Goal: Check status

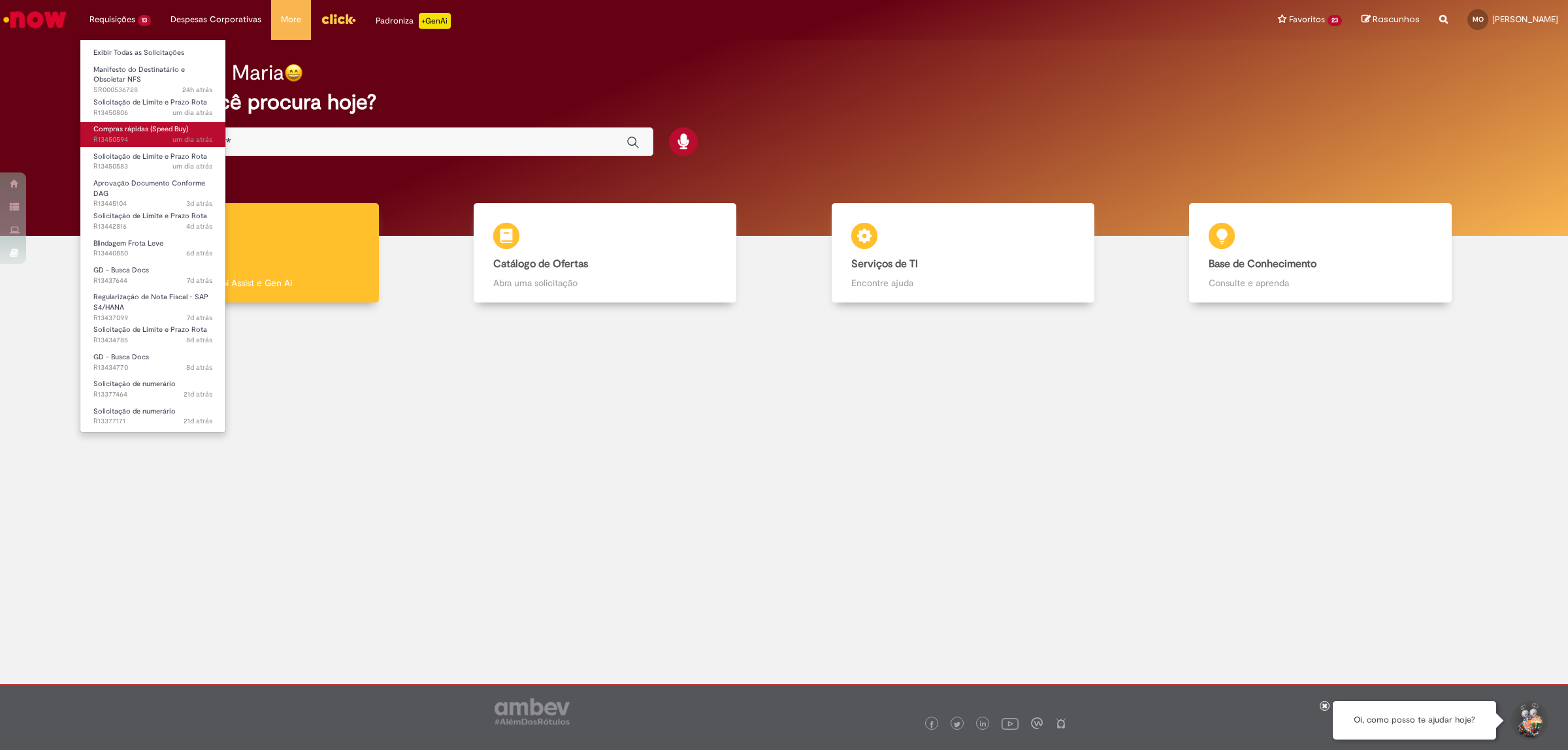
click at [134, 132] on span "Compras rápidas (Speed Buy)" at bounding box center [140, 129] width 95 height 10
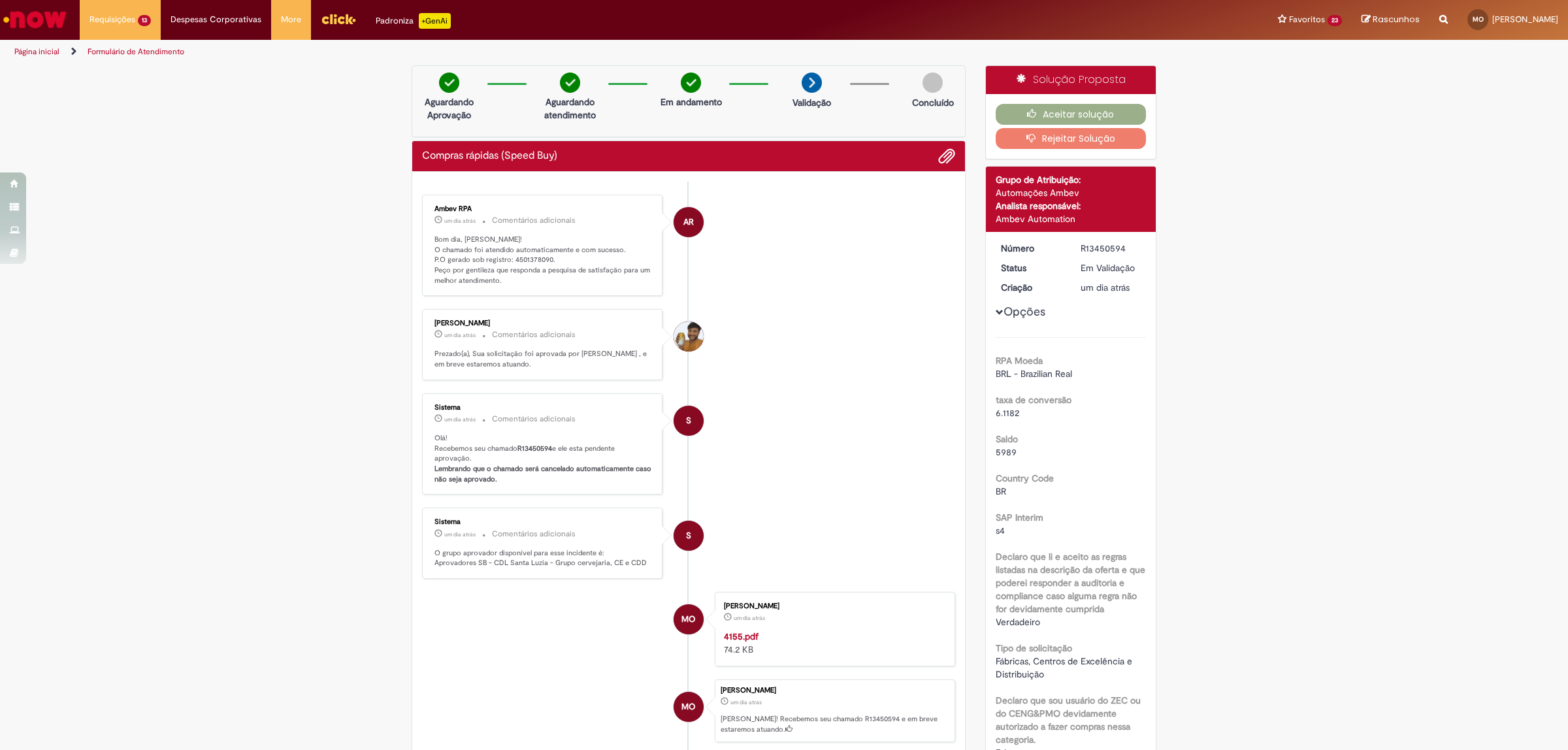
click at [533, 256] on p "Bom dia, [PERSON_NAME]! O chamado foi atendido automaticamente e com sucesso. P…" at bounding box center [543, 260] width 217 height 51
copy p "4501378090"
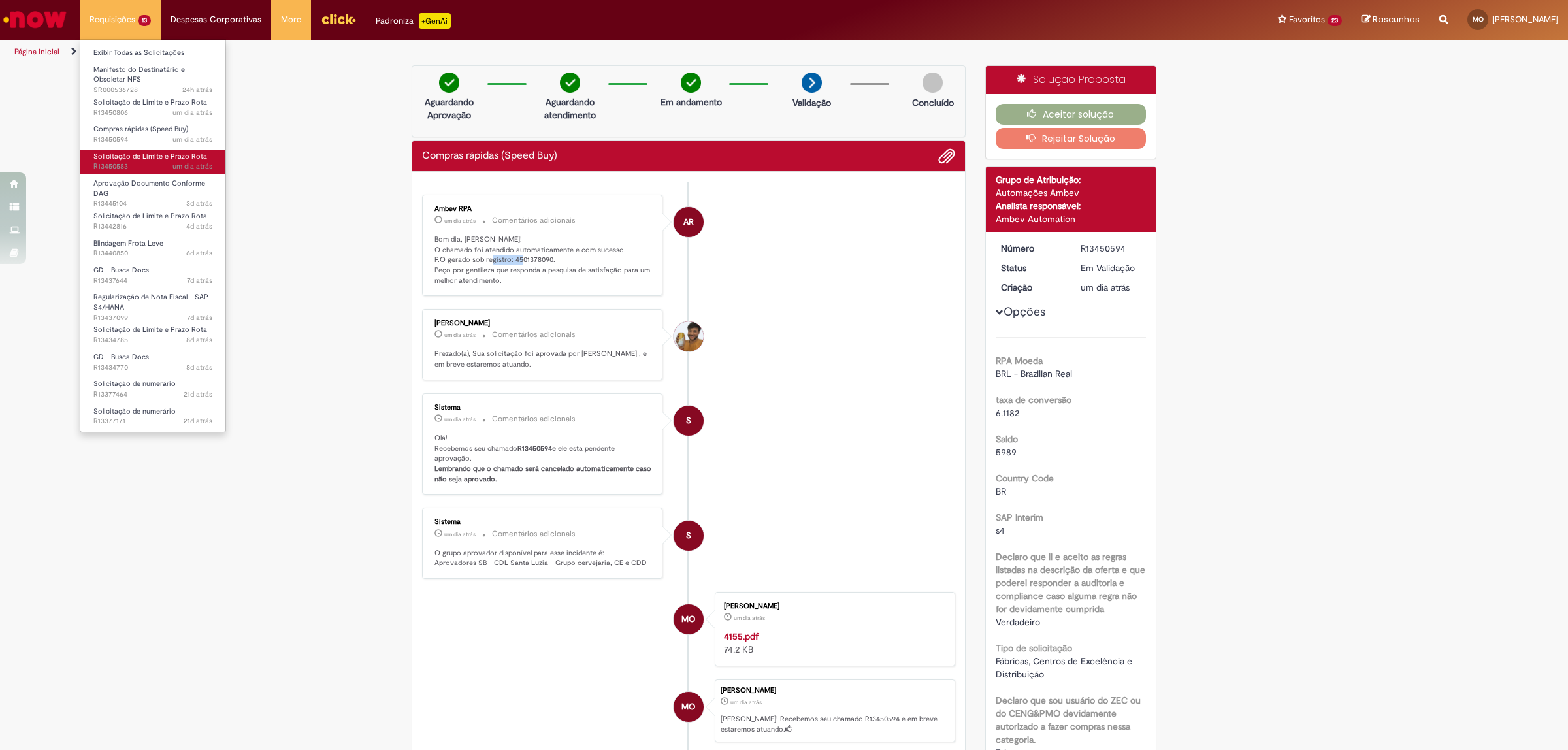
click at [163, 163] on span "um dia atrás um dia atrás R13450583" at bounding box center [152, 167] width 119 height 10
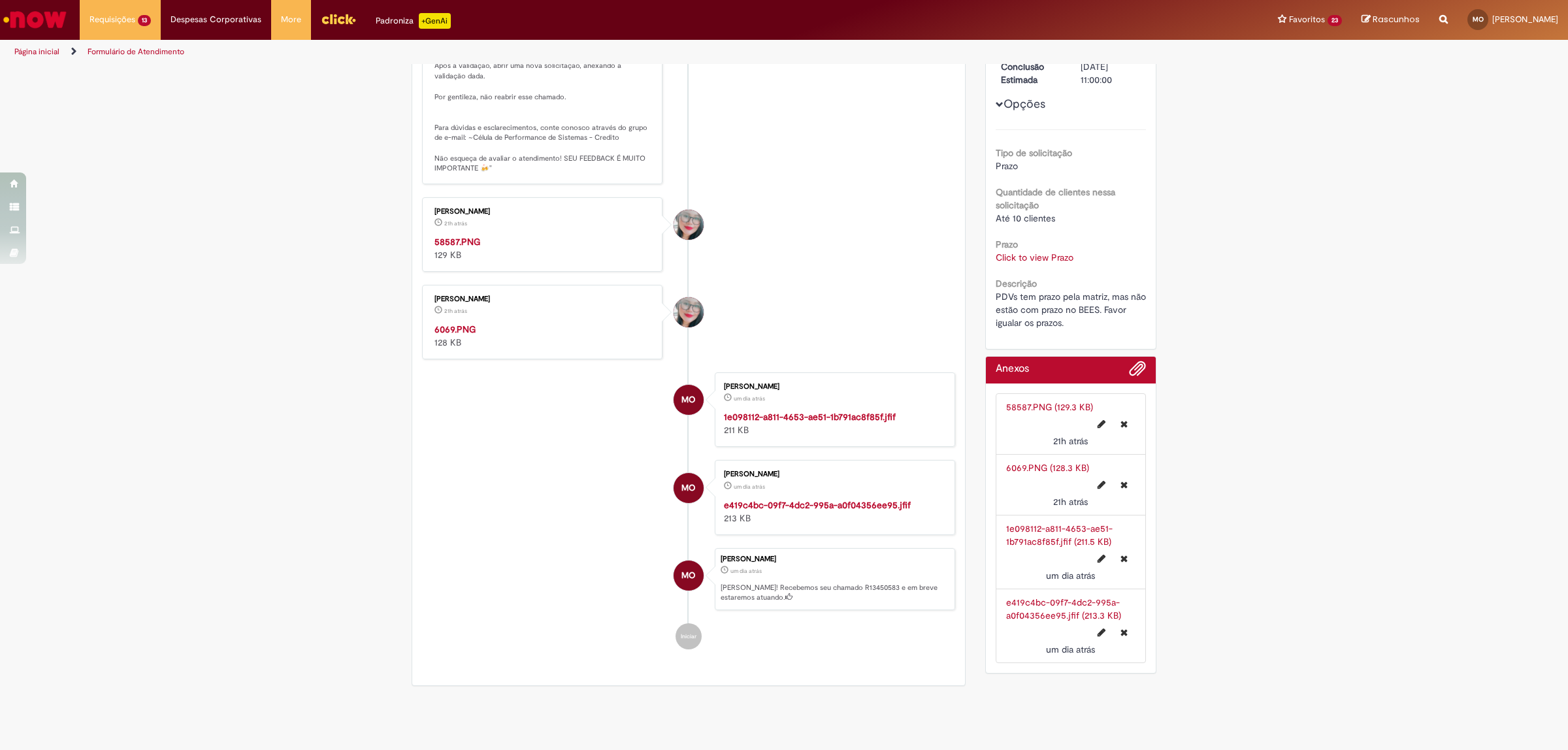
scroll to position [159, 0]
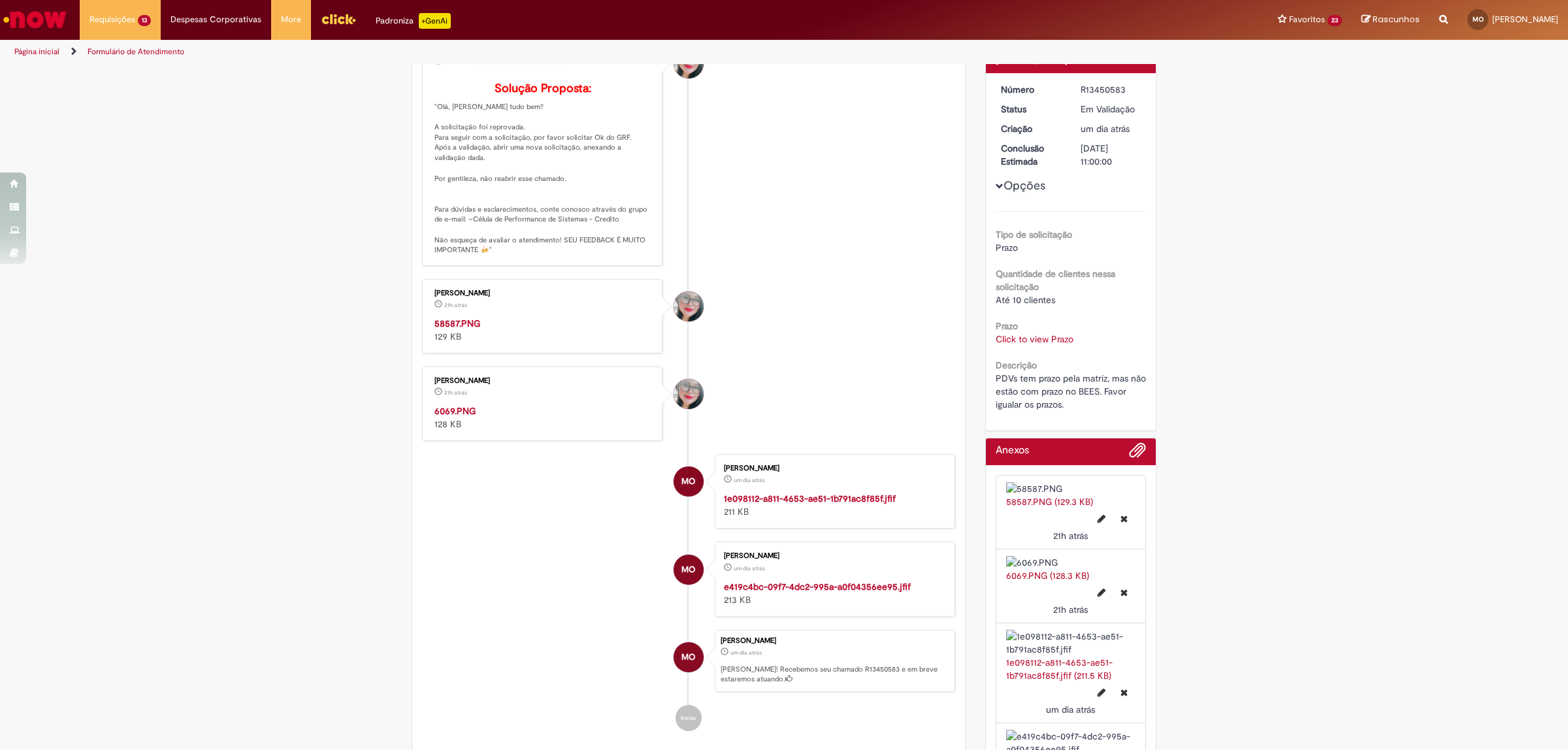
click at [1009, 341] on link "Click to view Prazo" at bounding box center [1035, 339] width 78 height 12
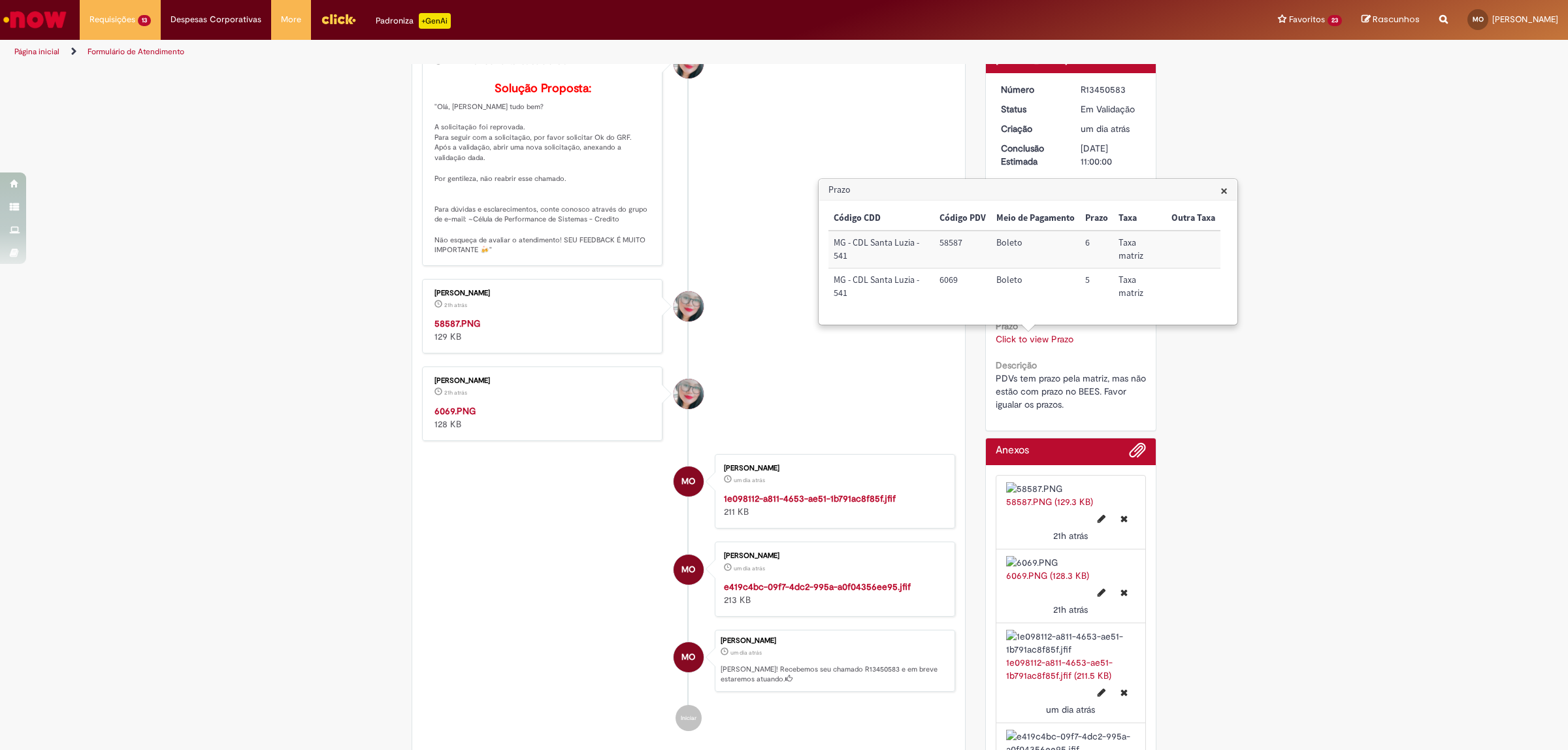
click at [1273, 291] on div "Verificar Código de Barras Aguardando Aprovação Aguardando atendimento Em andam…" at bounding box center [784, 373] width 1568 height 933
click at [538, 317] on img "Histórico de tíquete" at bounding box center [543, 317] width 217 height 0
click at [531, 317] on img "Histórico de tíquete" at bounding box center [543, 317] width 217 height 0
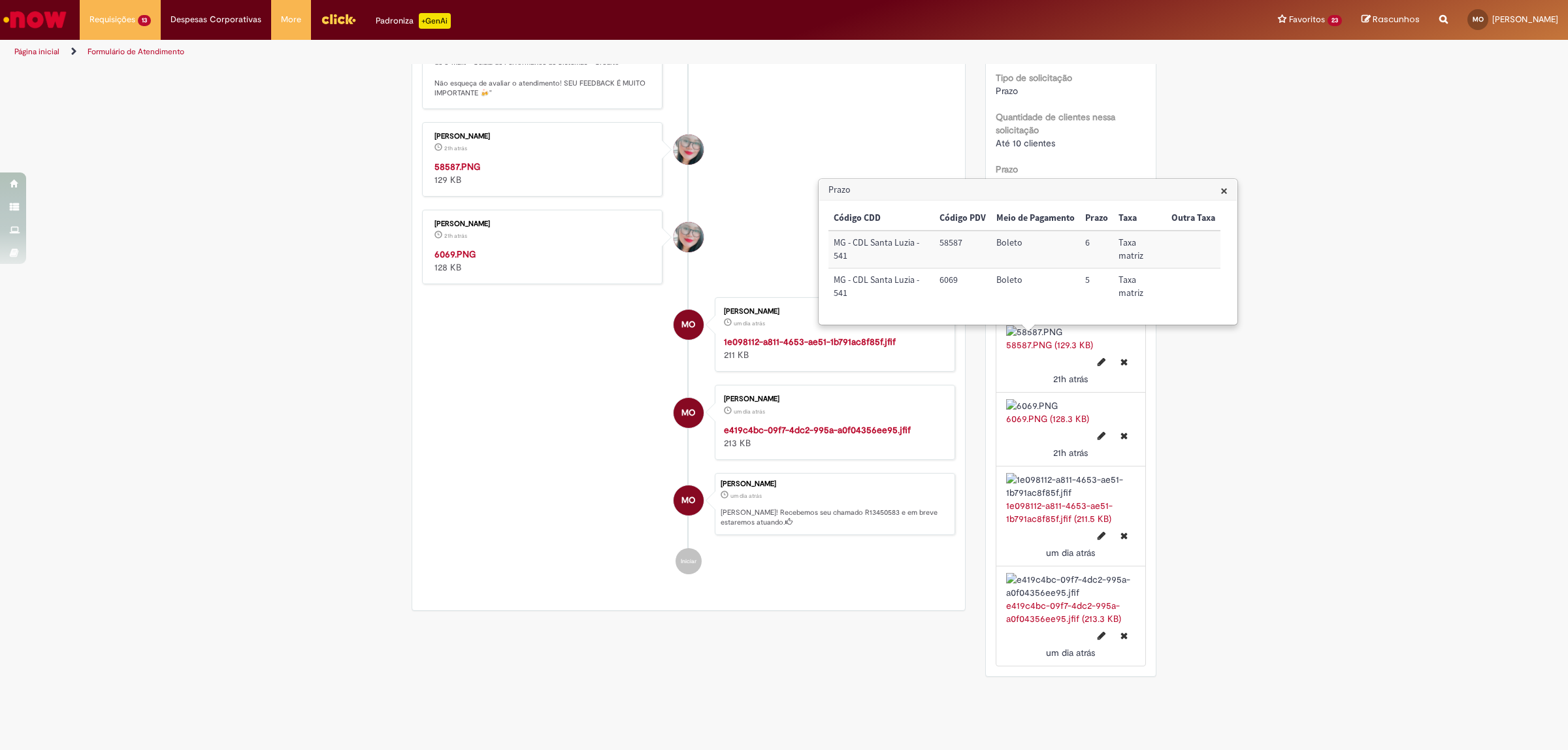
scroll to position [649, 0]
click at [1224, 196] on span "×" at bounding box center [1224, 191] width 7 height 17
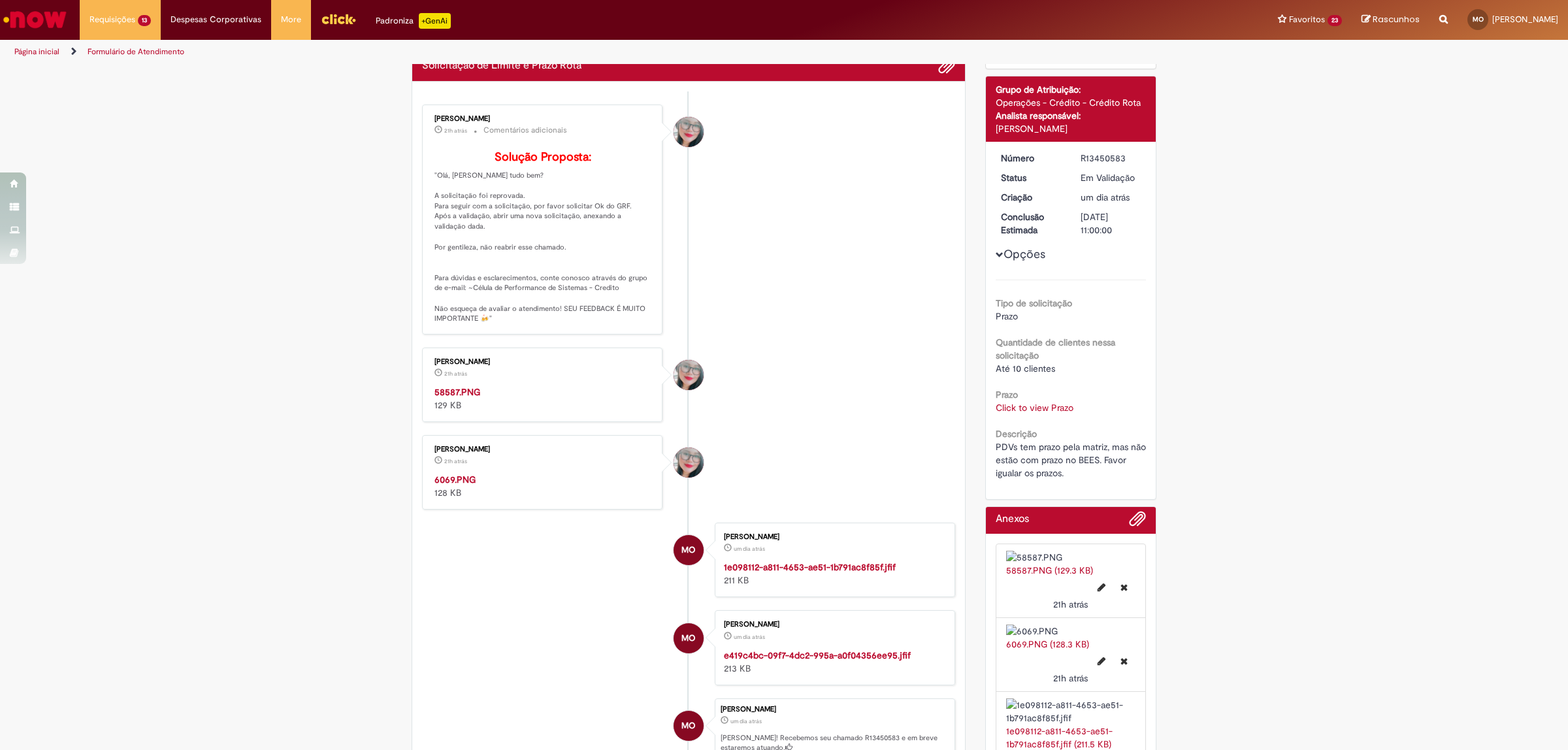
scroll to position [253, 0]
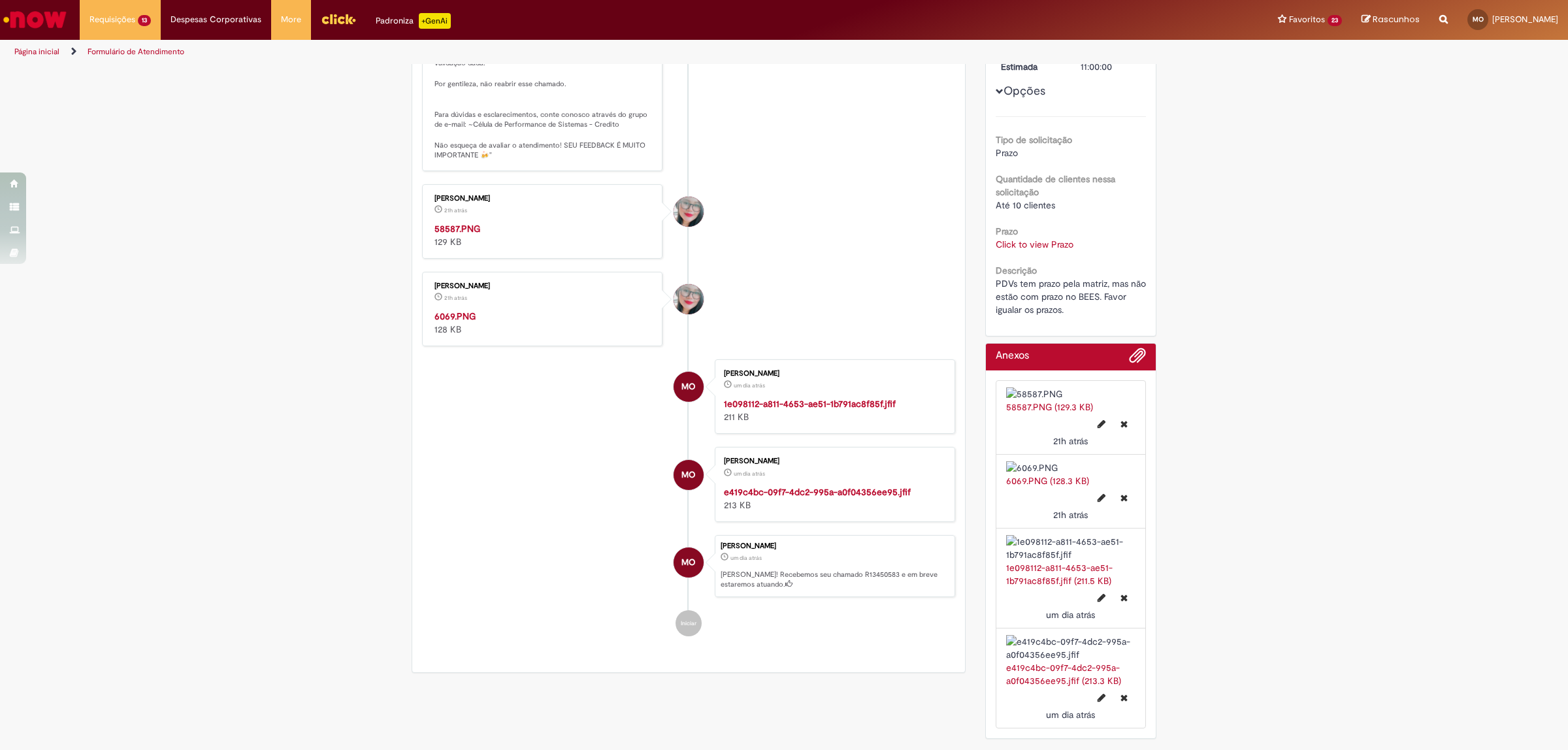
click at [544, 310] on img "Histórico de tíquete" at bounding box center [543, 310] width 217 height 0
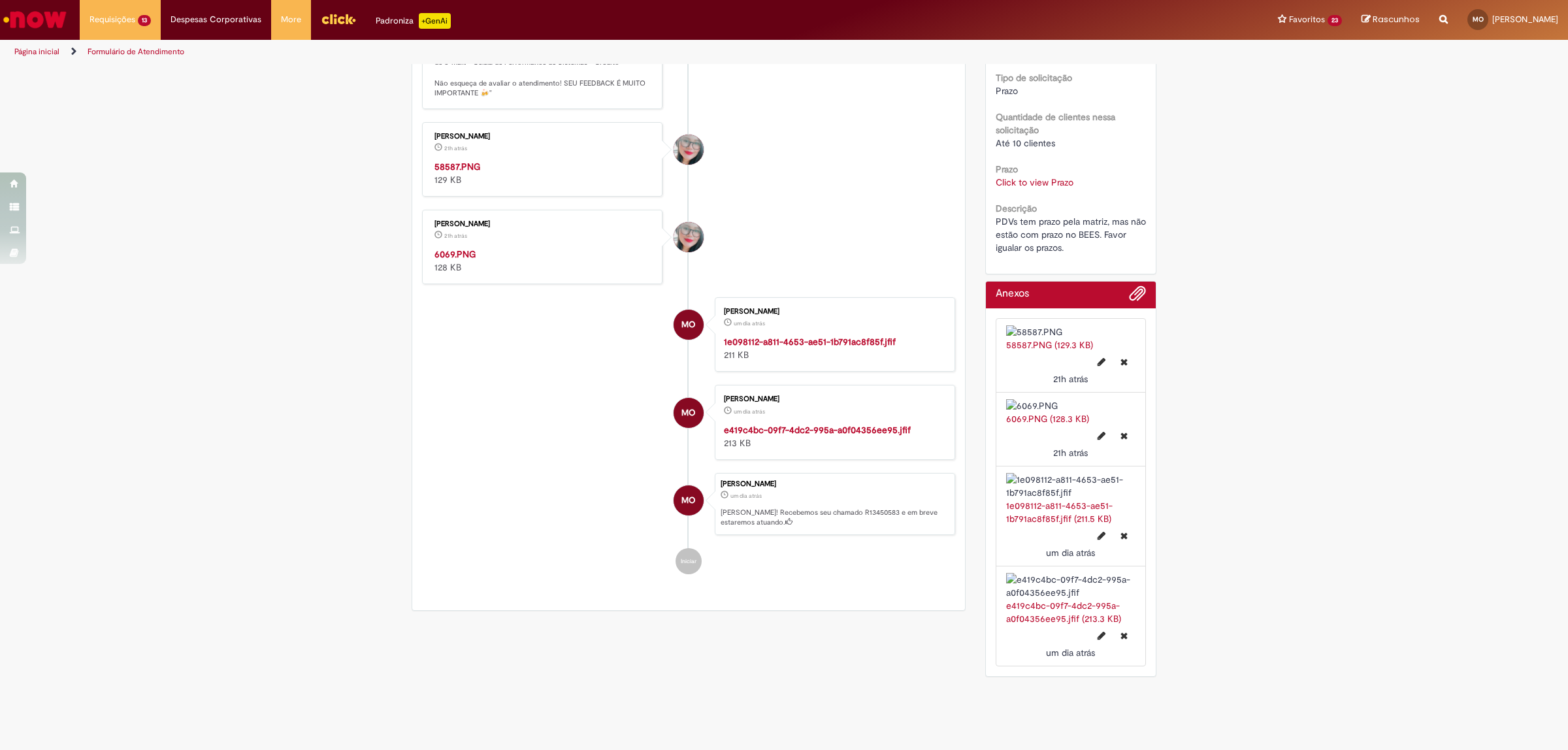
scroll to position [731, 0]
click at [822, 423] on img "Histórico de tíquete" at bounding box center [832, 423] width 217 height 0
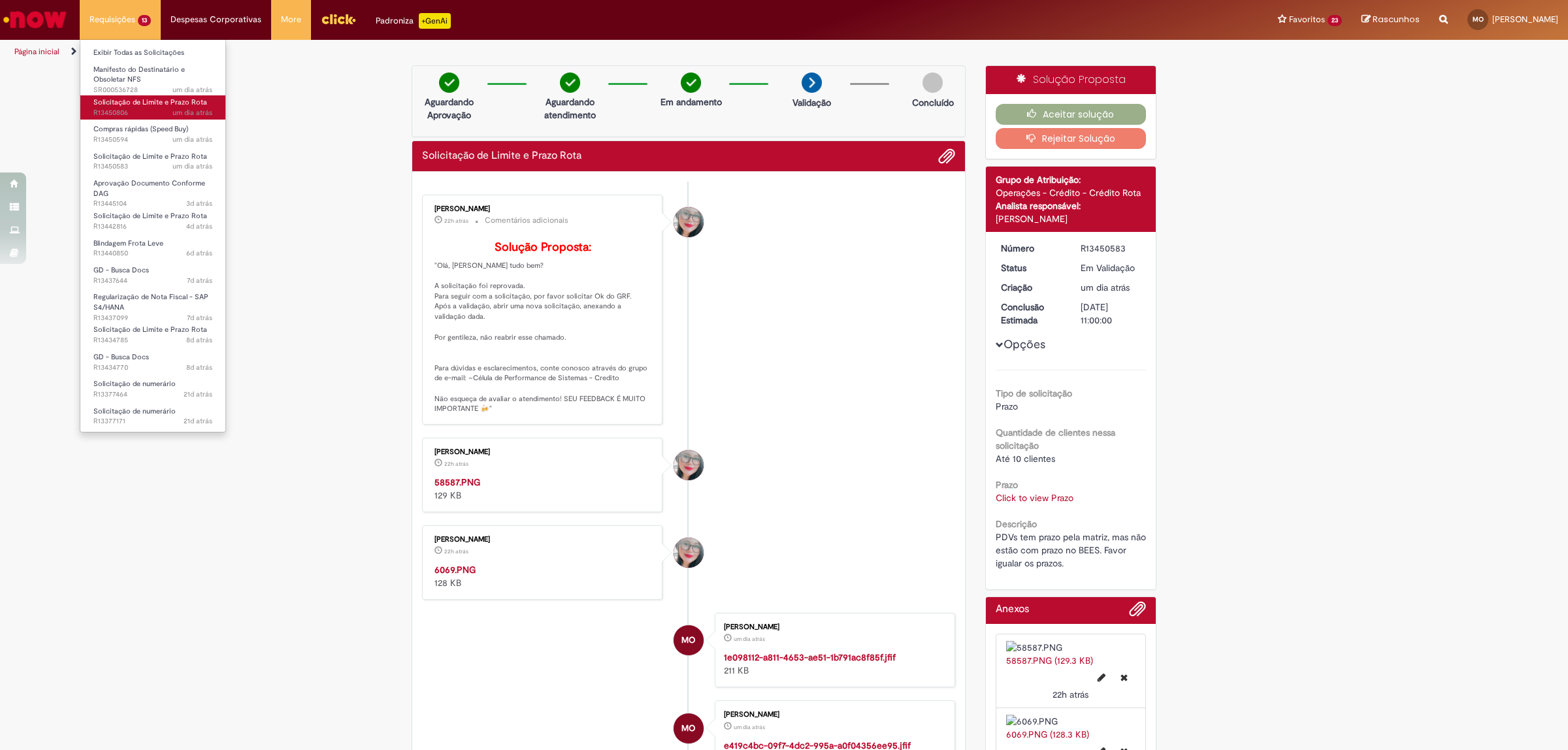
click at [154, 103] on span "Solicitação de Limite e Prazo Rota" at bounding box center [149, 103] width 113 height 10
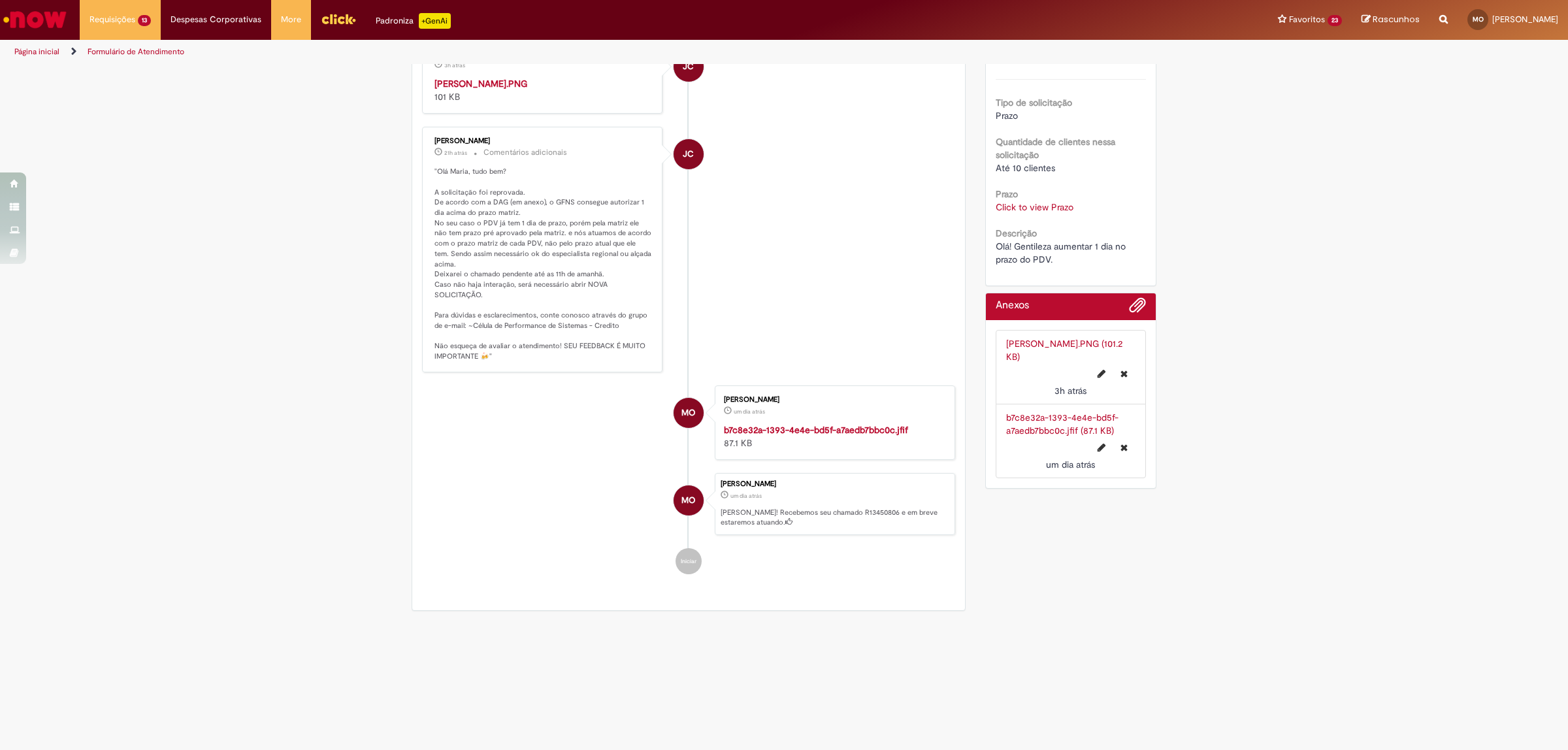
scroll to position [566, 0]
click at [816, 423] on img "Histórico de tíquete" at bounding box center [832, 423] width 217 height 0
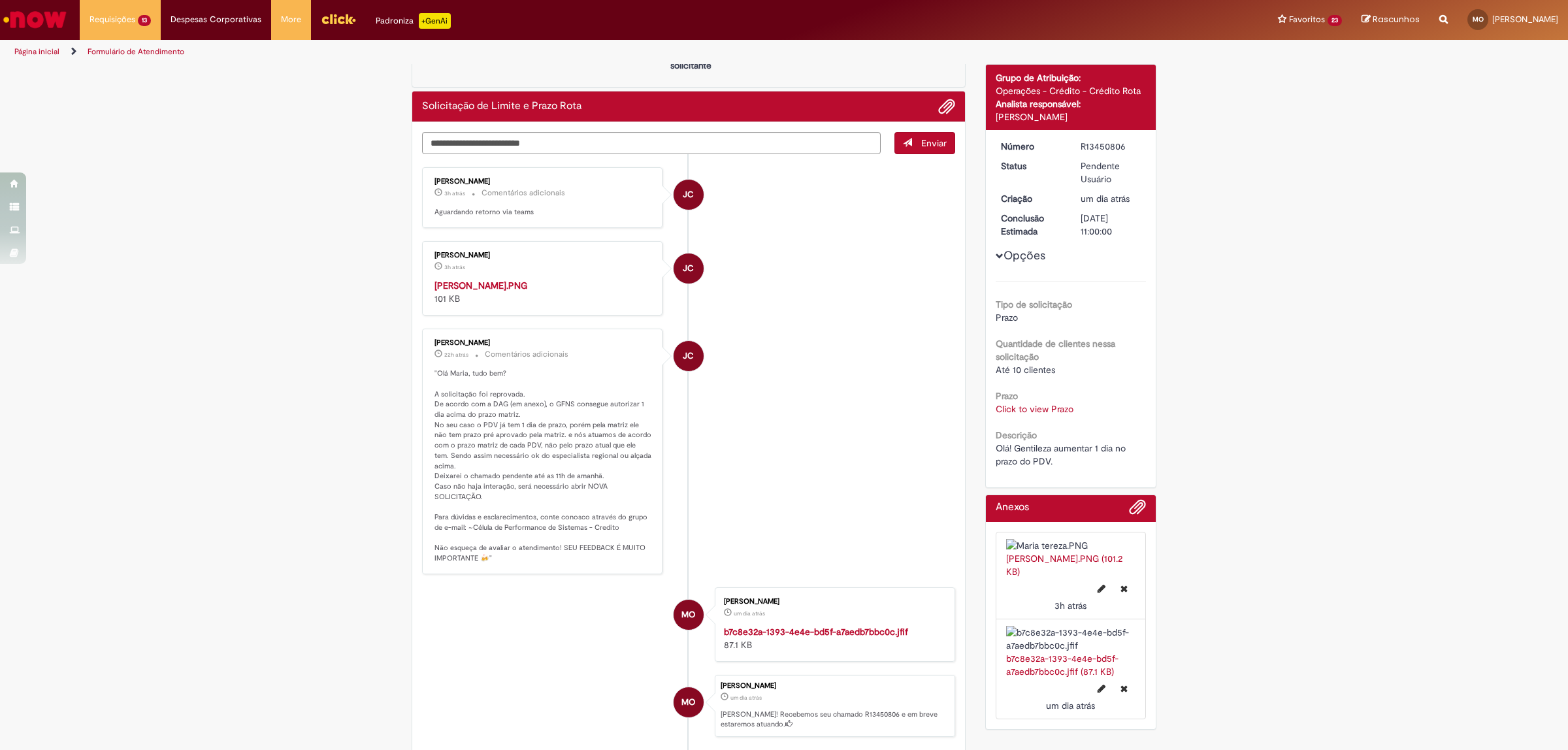
scroll to position [0, 0]
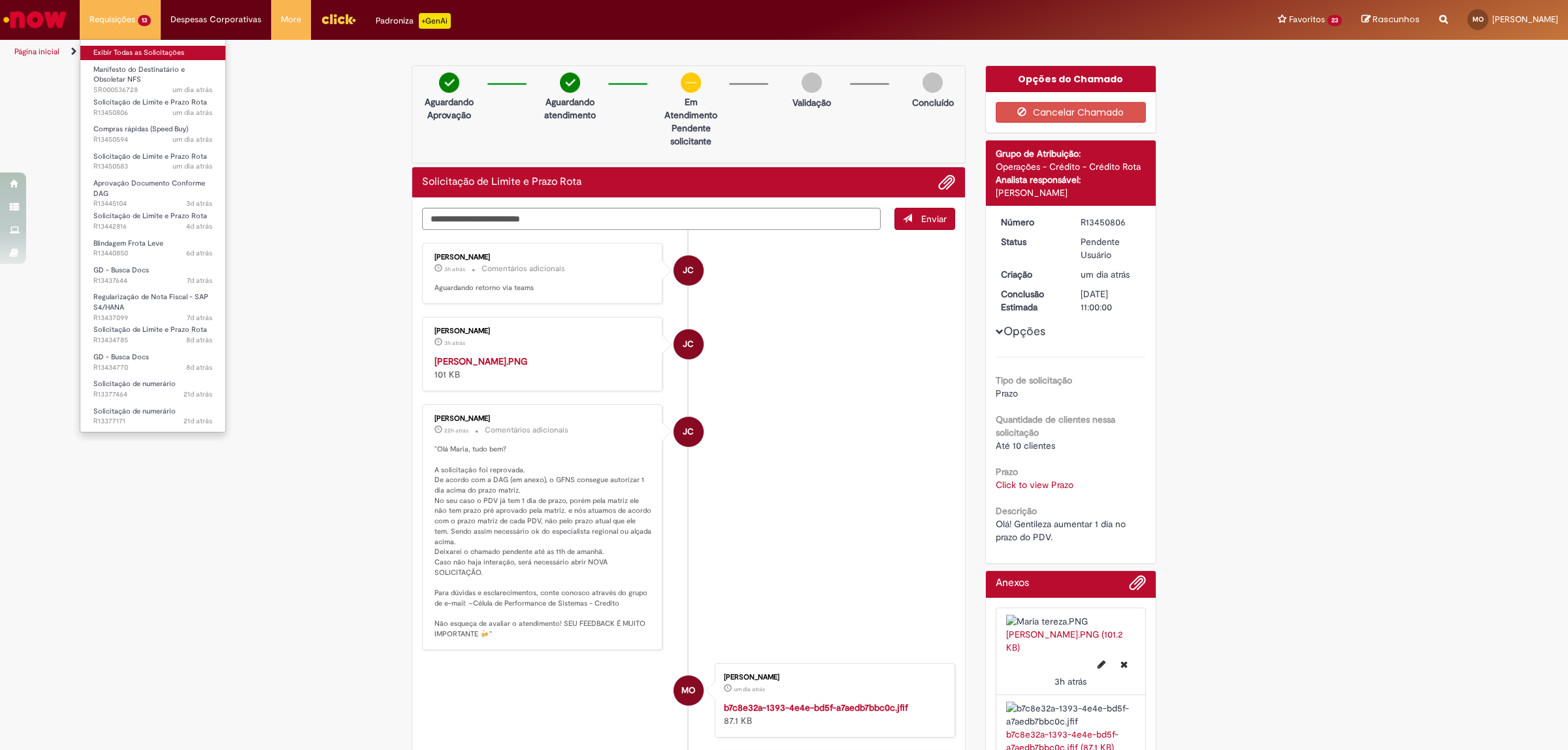
click at [128, 52] on link "Exibir Todas as Solicitações" at bounding box center [152, 53] width 145 height 14
